Goal: Task Accomplishment & Management: Manage account settings

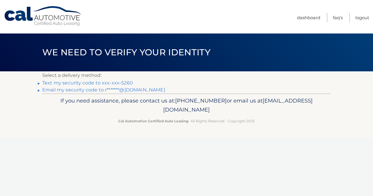
click at [71, 82] on link "Text my security code to xxx-xxx-5260" at bounding box center [87, 83] width 91 height 6
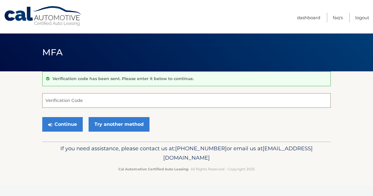
click at [71, 98] on input "Verification Code" at bounding box center [186, 100] width 288 height 15
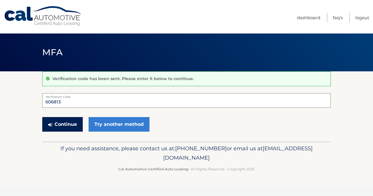
type input "606813"
click at [64, 123] on button "Continue" at bounding box center [62, 124] width 40 height 15
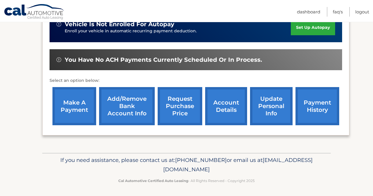
scroll to position [155, 0]
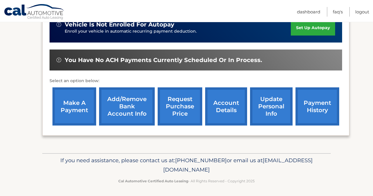
click at [311, 109] on link "payment history" at bounding box center [317, 106] width 44 height 38
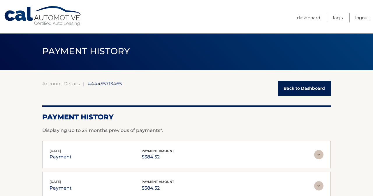
scroll to position [1, 0]
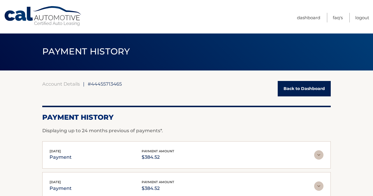
click at [306, 90] on link "Back to Dashboard" at bounding box center [303, 88] width 53 height 15
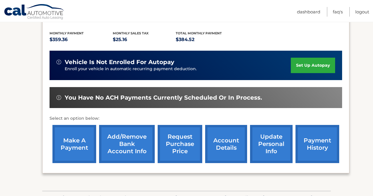
scroll to position [124, 0]
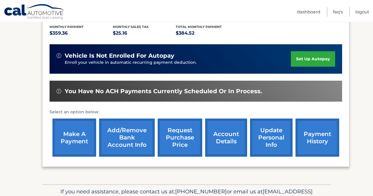
click at [84, 140] on link "make a payment" at bounding box center [74, 137] width 44 height 38
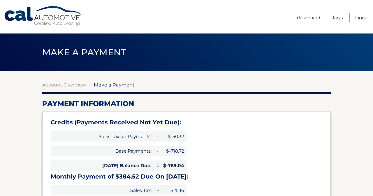
select select "YjFkNTEyNmEtMzg1Yi00MjZjLWI4NmMtYTNiMTZjYzlhMzU2"
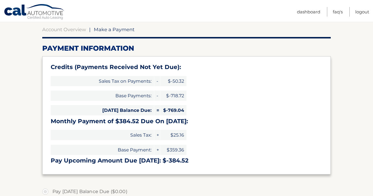
scroll to position [56, 0]
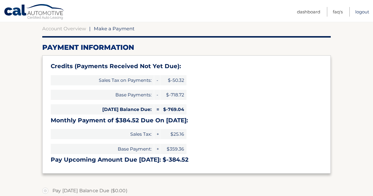
click at [364, 10] on link "Logout" at bounding box center [362, 12] width 14 height 10
